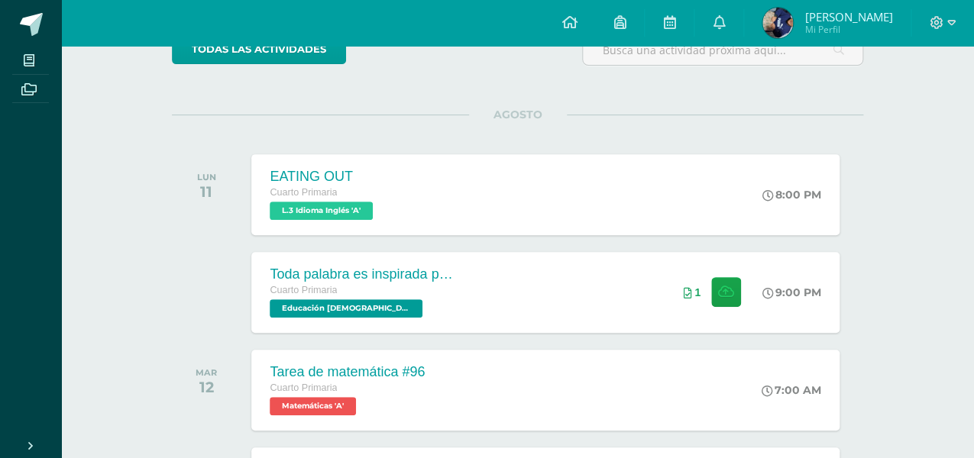
scroll to position [150, 0]
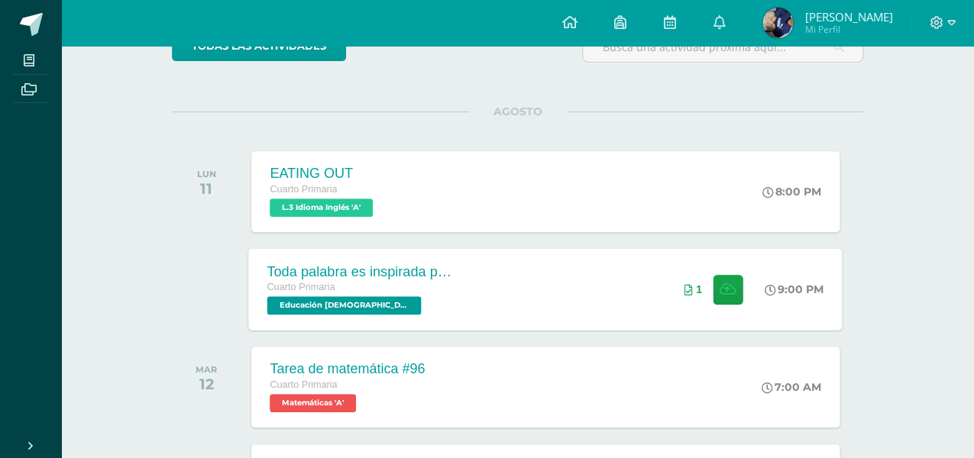
click at [464, 277] on div "Toda palabra es inspirada por [DEMOGRAPHIC_DATA] Cuarto Primaria Educación [DEM…" at bounding box center [360, 289] width 222 height 82
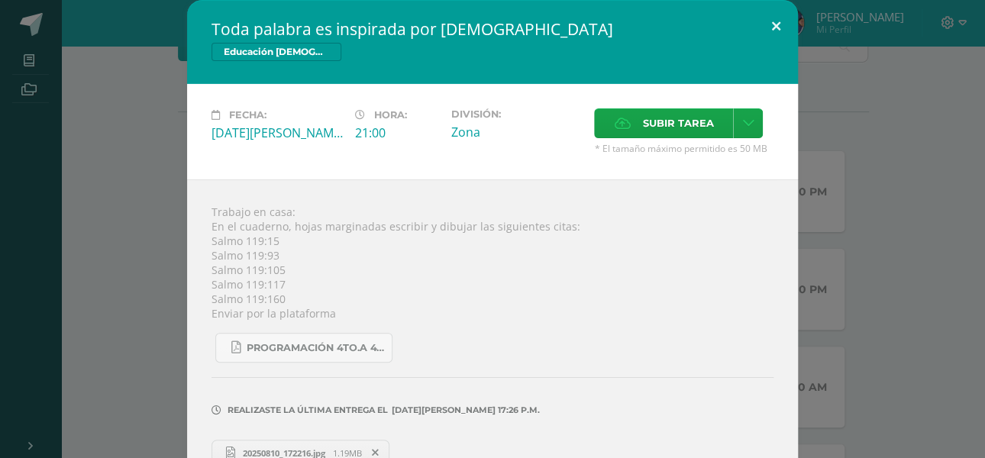
click at [773, 25] on button at bounding box center [776, 26] width 44 height 52
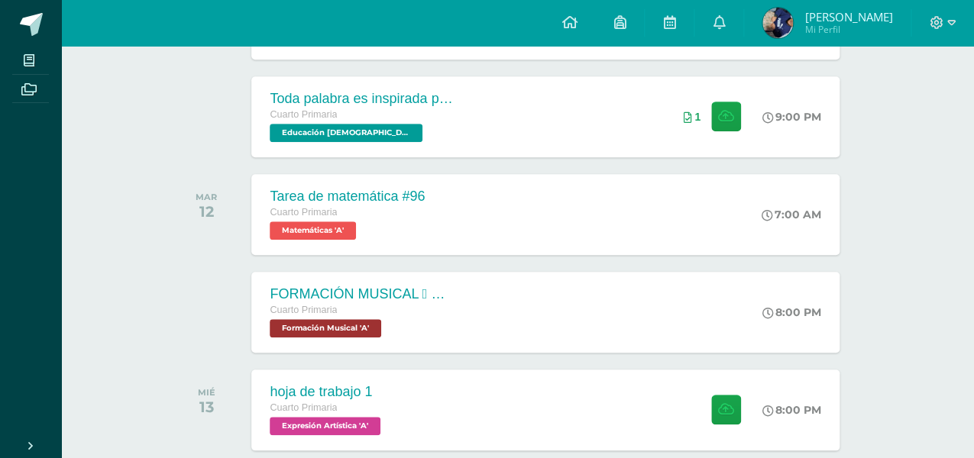
scroll to position [342, 0]
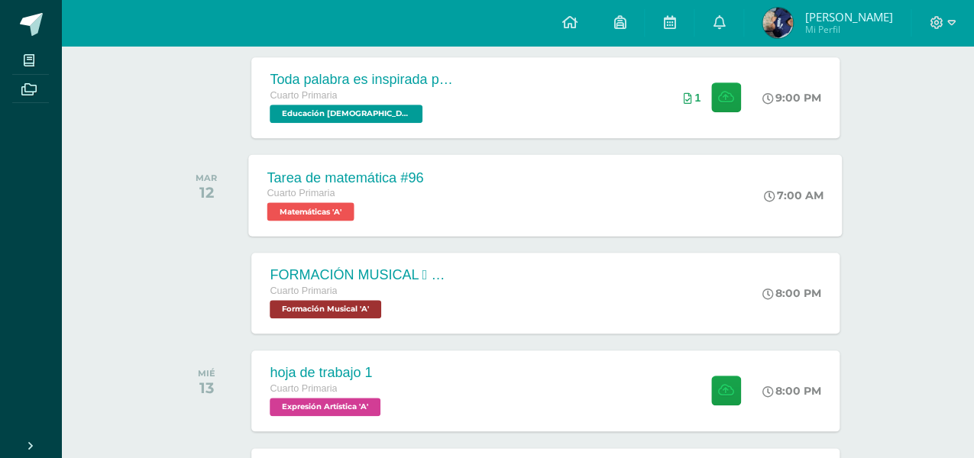
click at [567, 170] on div "Tarea de matemática #96 Cuarto Primaria Matemáticas 'A' 7:00 AM Tarea de matemá…" at bounding box center [545, 195] width 593 height 82
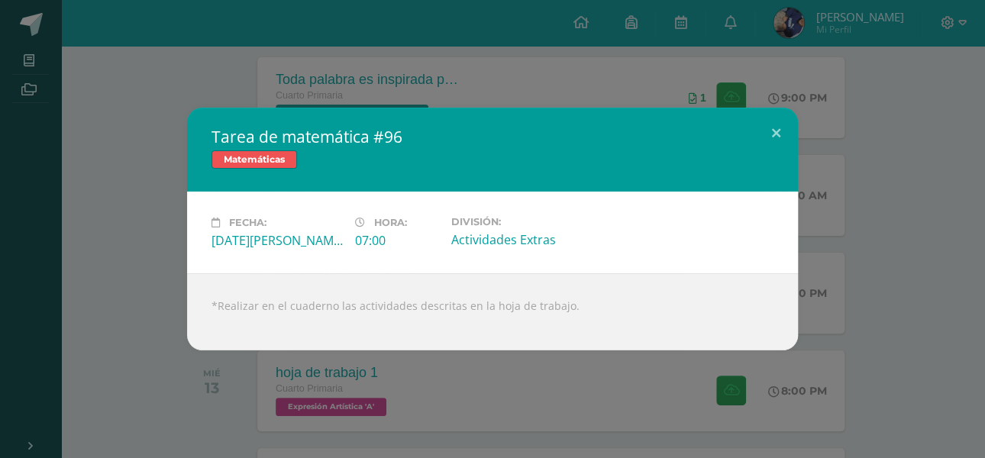
click at [767, 192] on div "Fecha: [DATE][PERSON_NAME] Hora: 07:00 División: Actividades Extras" at bounding box center [492, 233] width 611 height 82
click at [780, 133] on button at bounding box center [776, 134] width 44 height 52
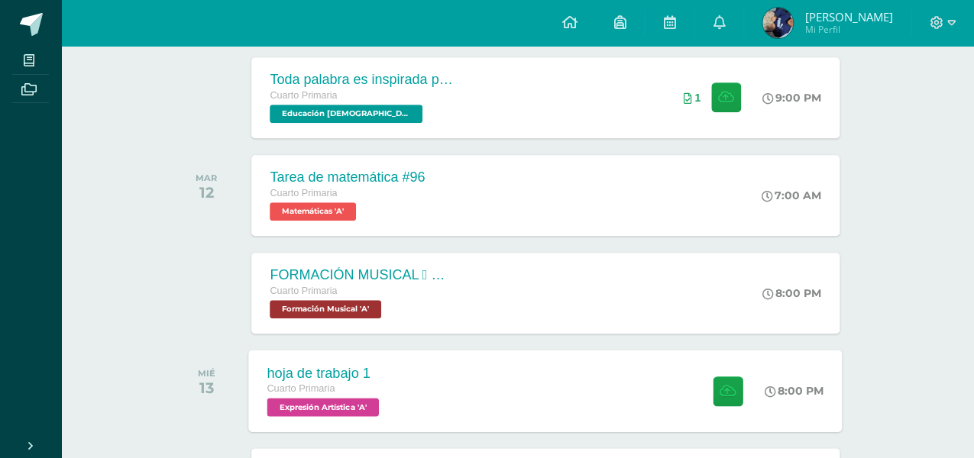
click at [399, 423] on div "hoja de trabajo 1 Cuarto Primaria Expresión Artística 'A'" at bounding box center [325, 391] width 153 height 82
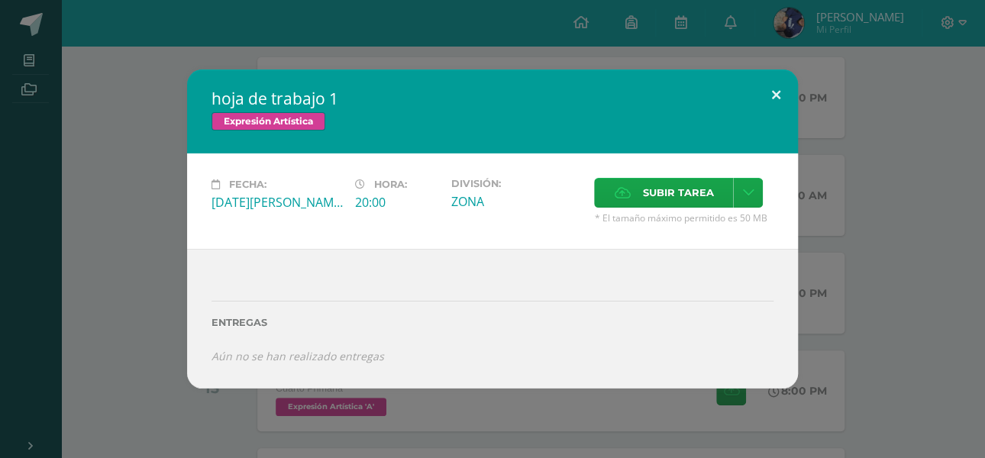
drag, startPoint x: 757, startPoint y: 97, endPoint x: 789, endPoint y: 76, distance: 38.5
click at [789, 76] on button at bounding box center [776, 95] width 44 height 52
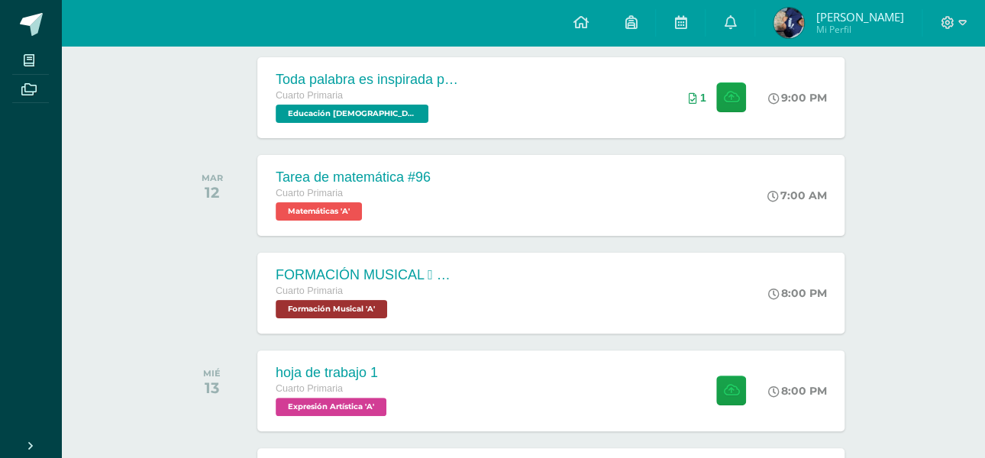
click at [789, 76] on div "hoja de trabajo 1 Expresión Artística Fecha: [DATE][PERSON_NAME] Hora: 20:00 Di…" at bounding box center [492, 228] width 973 height 319
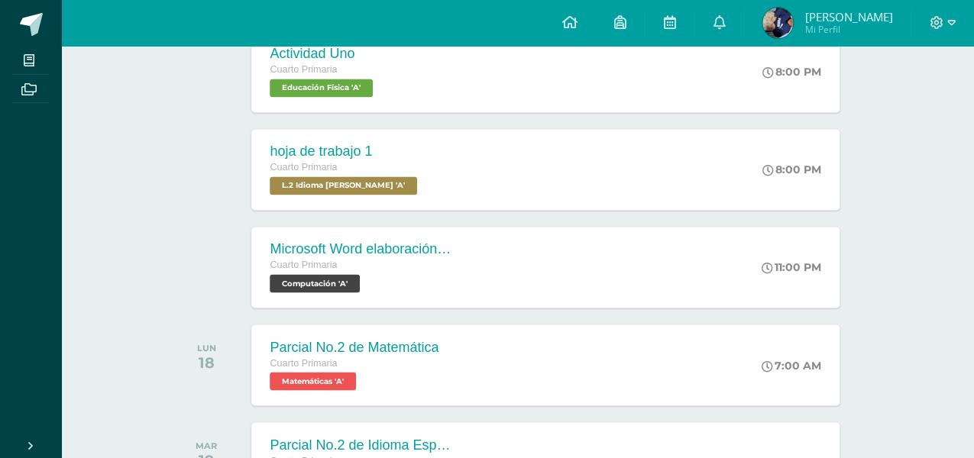
scroll to position [822, 0]
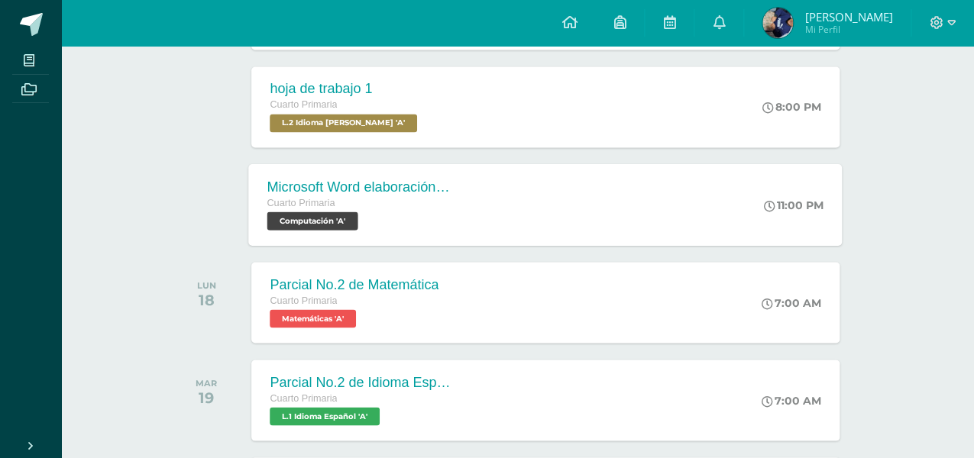
click at [723, 211] on div "Microsoft Word elaboración redacción y personalización de documentos Cuarto Pri…" at bounding box center [545, 204] width 593 height 82
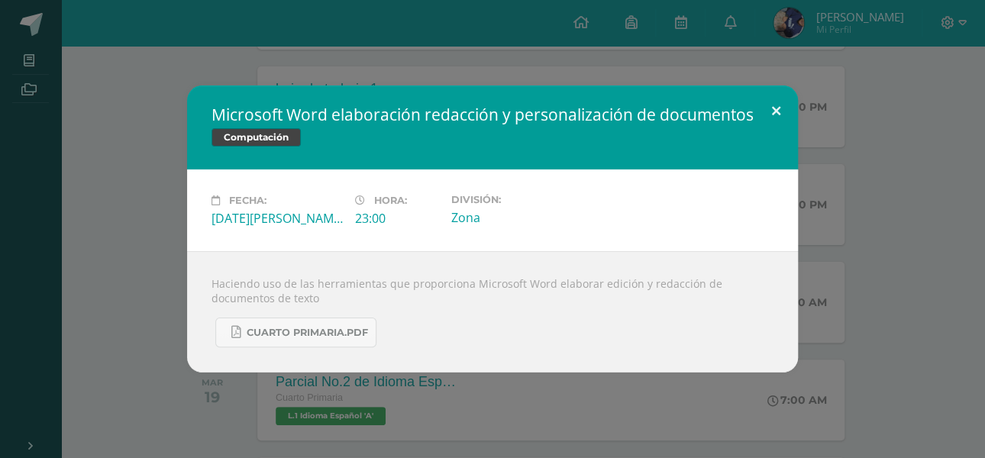
click at [773, 97] on button at bounding box center [776, 112] width 44 height 52
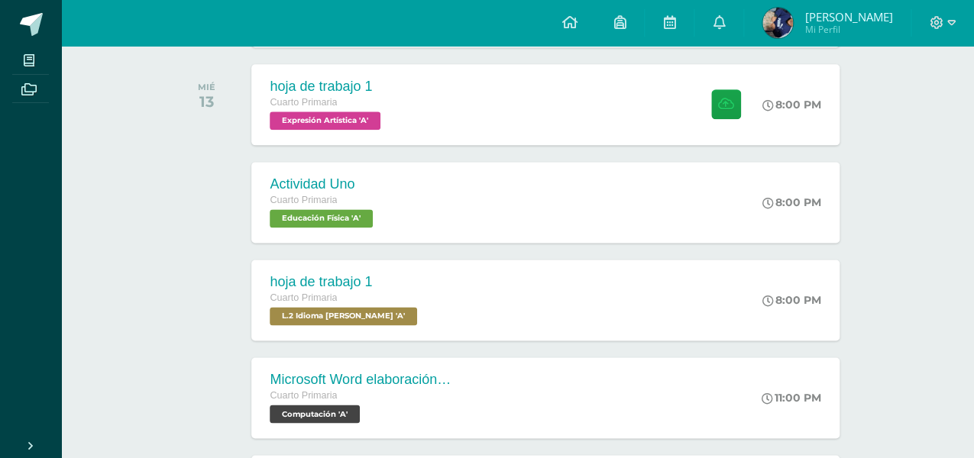
scroll to position [609, 0]
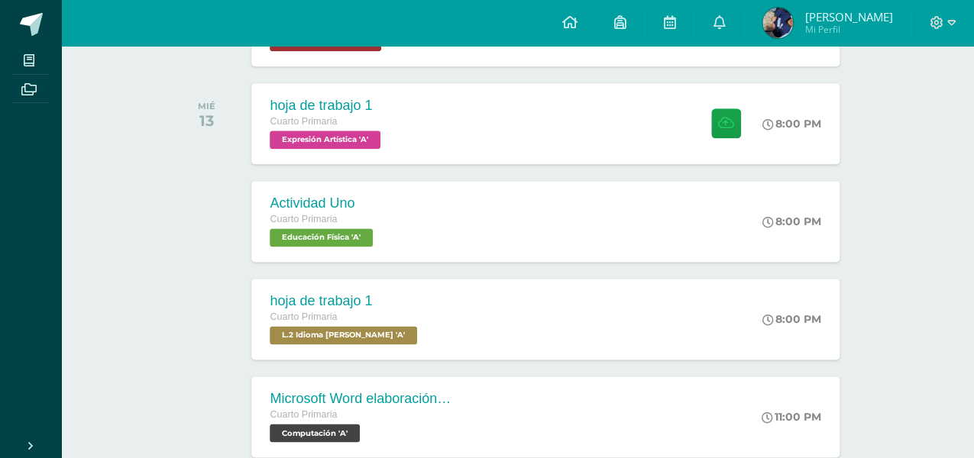
drag, startPoint x: 972, startPoint y: 118, endPoint x: 983, endPoint y: 115, distance: 11.1
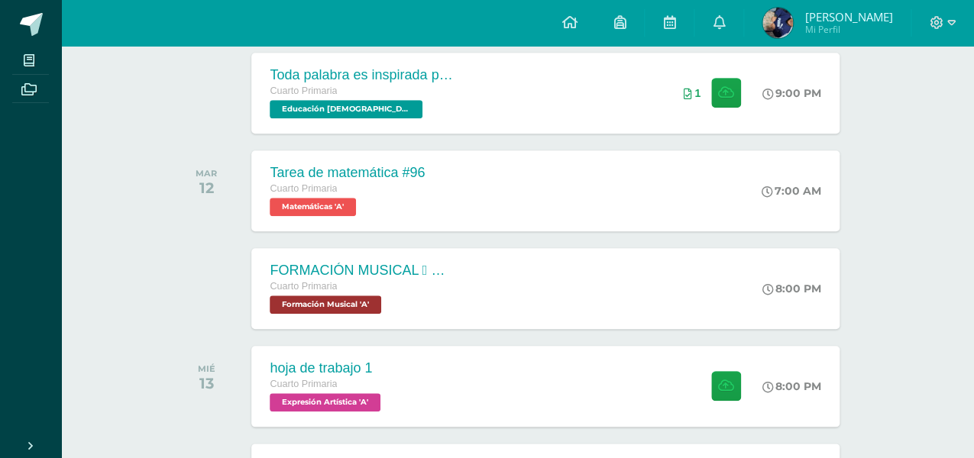
scroll to position [341, 0]
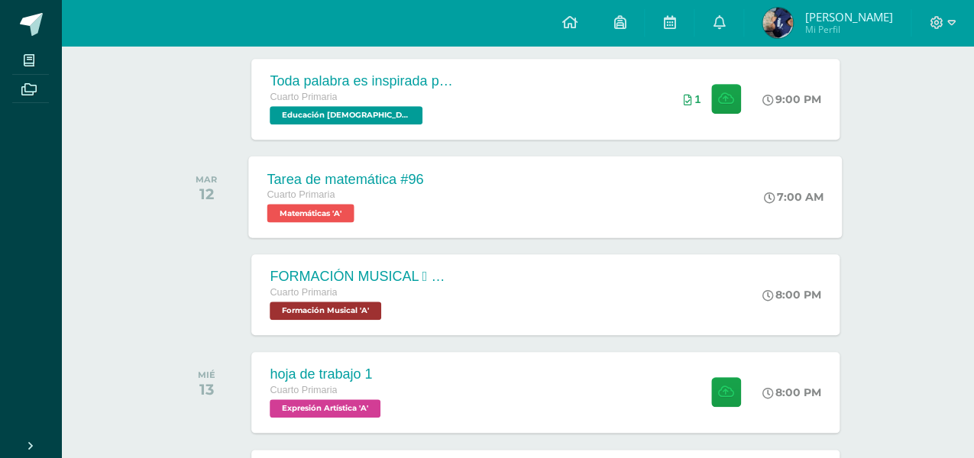
click at [635, 215] on div "Tarea de matemática #96 Cuarto Primaria Matemáticas 'A' 7:00 AM Tarea de matemá…" at bounding box center [545, 197] width 593 height 82
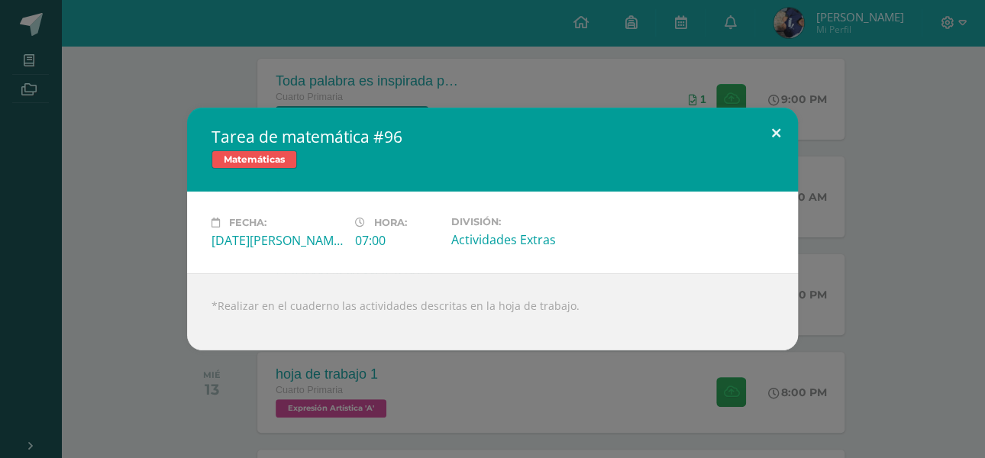
click at [773, 132] on button at bounding box center [776, 134] width 44 height 52
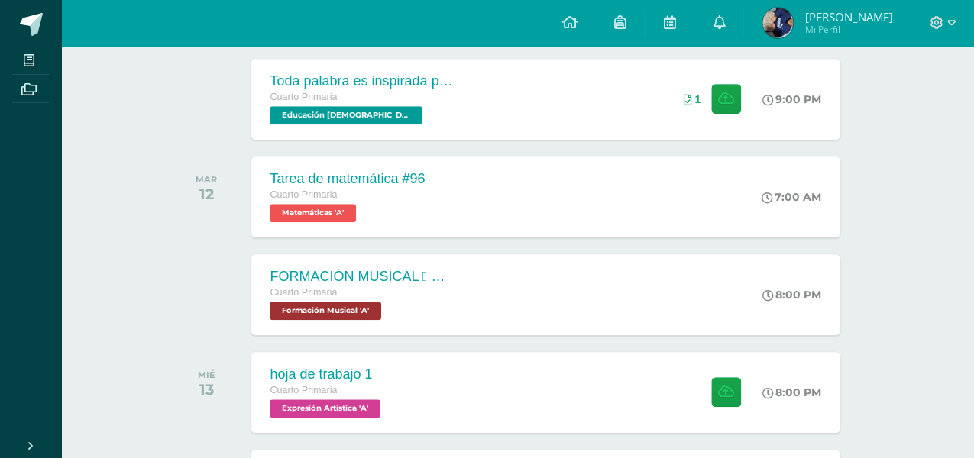
drag, startPoint x: 970, startPoint y: 111, endPoint x: 983, endPoint y: 81, distance: 32.2
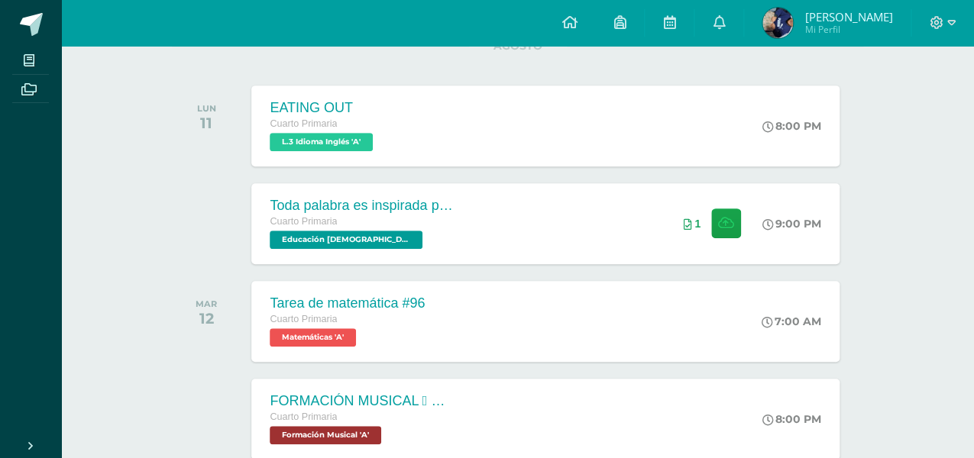
scroll to position [229, 0]
